Goal: Task Accomplishment & Management: Manage account settings

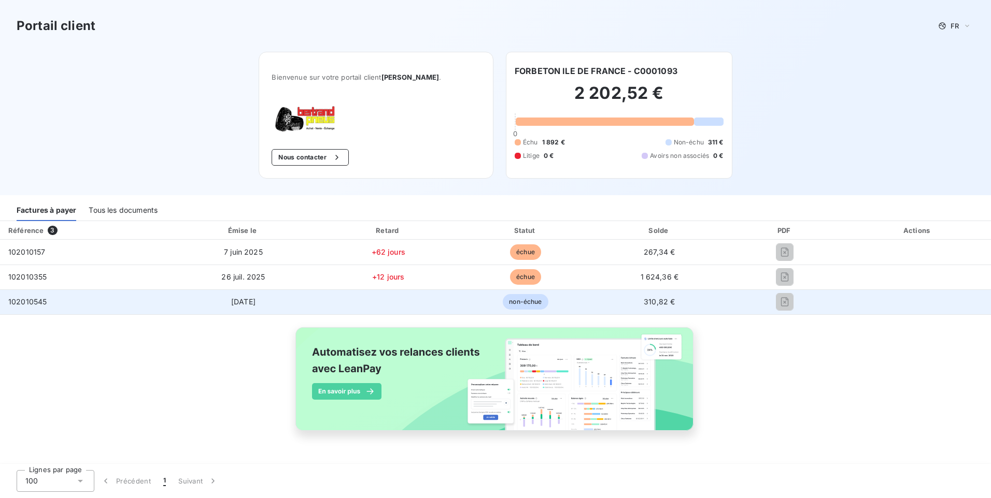
click at [255, 302] on span "[DATE]" at bounding box center [243, 301] width 24 height 9
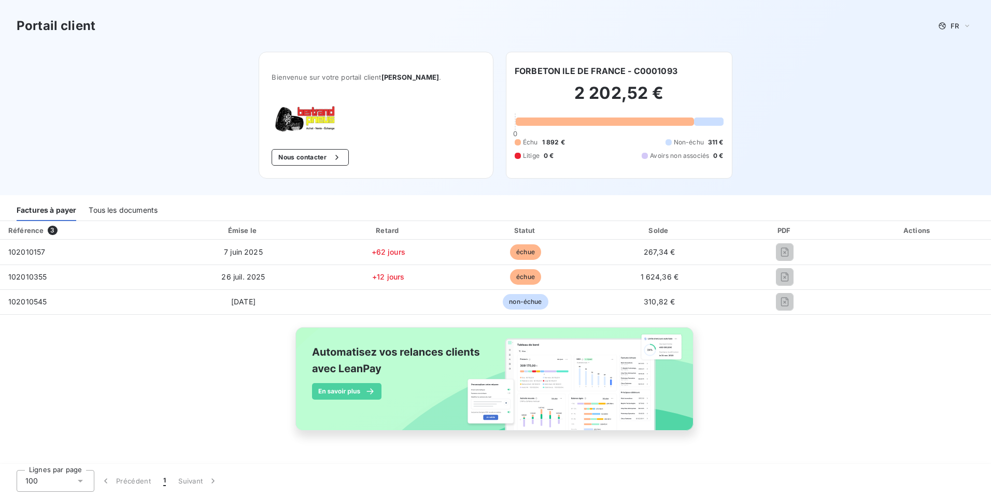
click at [120, 216] on div "Tous les documents" at bounding box center [123, 210] width 69 height 22
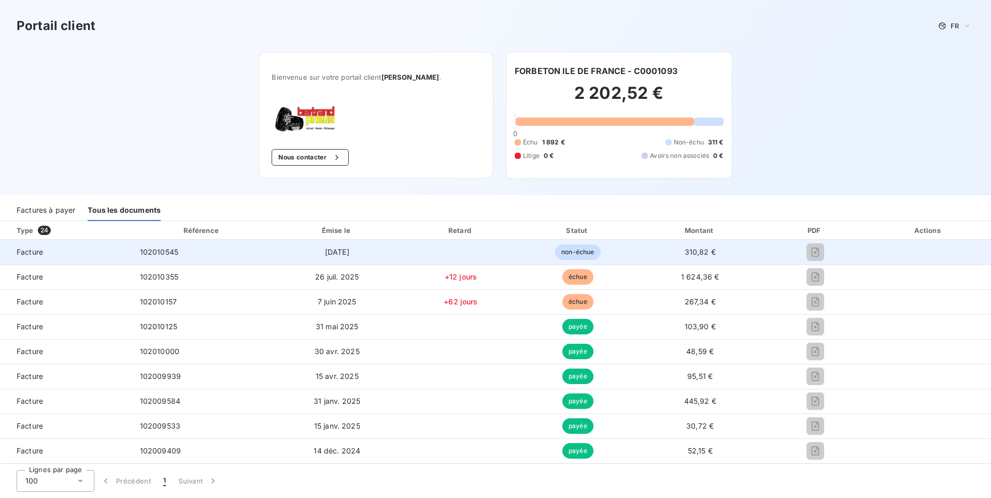
click at [39, 255] on span "Facture" at bounding box center [65, 252] width 115 height 10
click at [27, 251] on span "Facture" at bounding box center [65, 252] width 115 height 10
click at [38, 246] on td "Facture" at bounding box center [66, 252] width 132 height 25
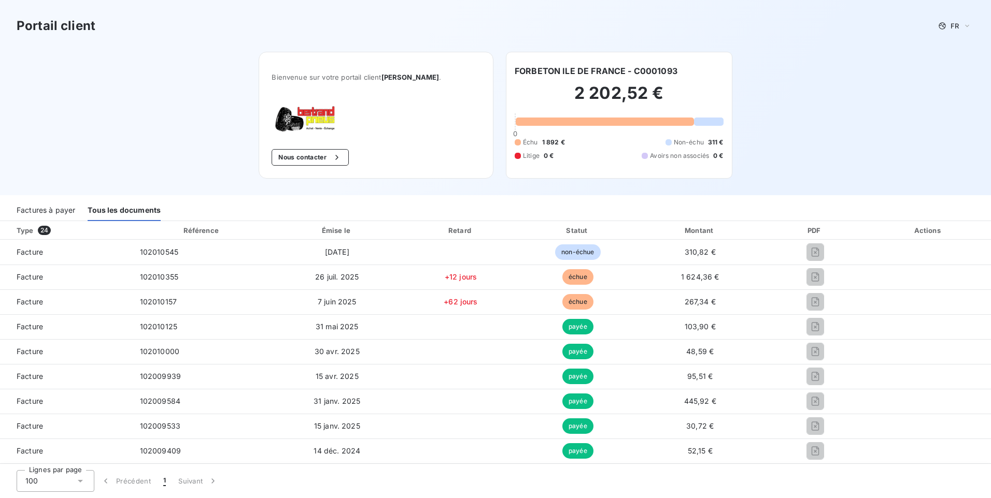
click at [42, 226] on span "24" at bounding box center [44, 230] width 13 height 9
click at [44, 206] on div "Factures à payer" at bounding box center [46, 210] width 59 height 22
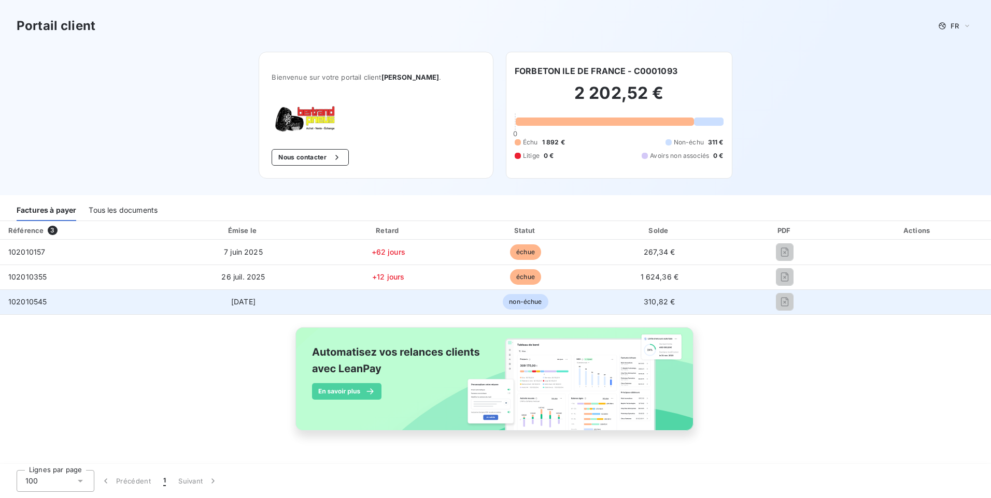
click at [248, 301] on span "[DATE]" at bounding box center [243, 301] width 24 height 9
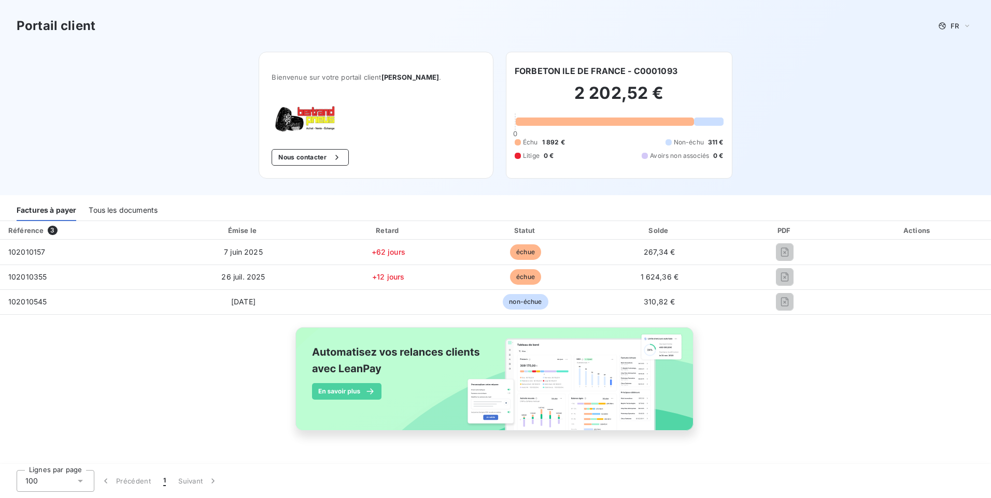
drag, startPoint x: 785, startPoint y: 304, endPoint x: 867, endPoint y: 223, distance: 115.8
click at [867, 223] on th "Actions" at bounding box center [917, 230] width 147 height 19
